Goal: Use online tool/utility: Utilize a website feature to perform a specific function

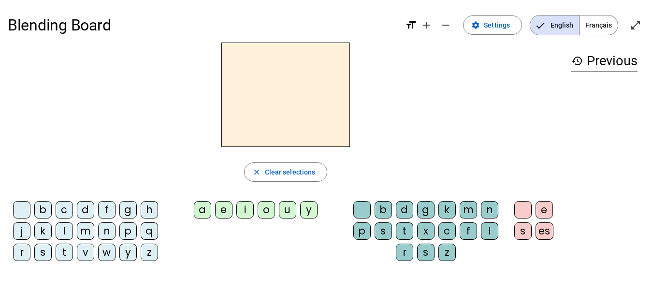
click at [80, 230] on div "m" at bounding box center [85, 231] width 17 height 17
click at [201, 210] on div "a" at bounding box center [202, 209] width 17 height 17
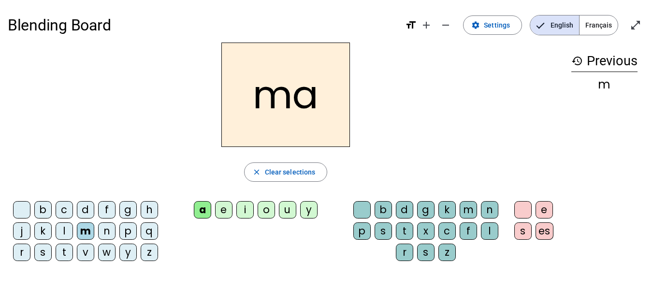
click at [82, 254] on div "v" at bounding box center [85, 252] width 17 height 17
click at [62, 253] on div "t" at bounding box center [64, 252] width 17 height 17
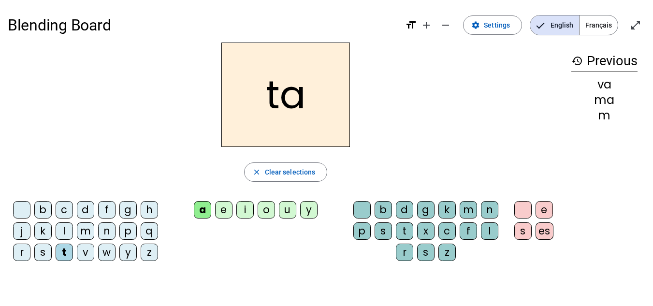
click at [65, 226] on div "l" at bounding box center [64, 231] width 17 height 17
click at [50, 236] on div "k" at bounding box center [42, 231] width 17 height 17
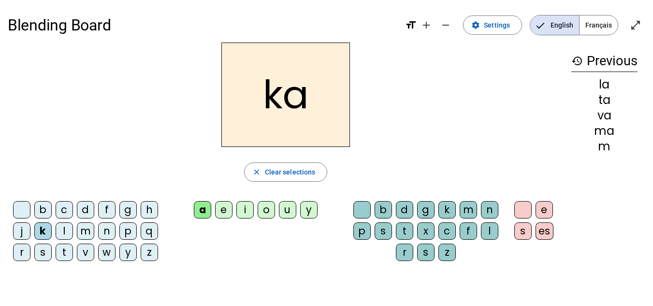
click at [61, 232] on div "l" at bounding box center [64, 231] width 17 height 17
click at [64, 233] on div "l" at bounding box center [64, 231] width 17 height 17
click at [59, 231] on div "l" at bounding box center [64, 231] width 17 height 17
click at [63, 225] on div "l" at bounding box center [64, 231] width 17 height 17
click at [64, 230] on div "l" at bounding box center [64, 231] width 17 height 17
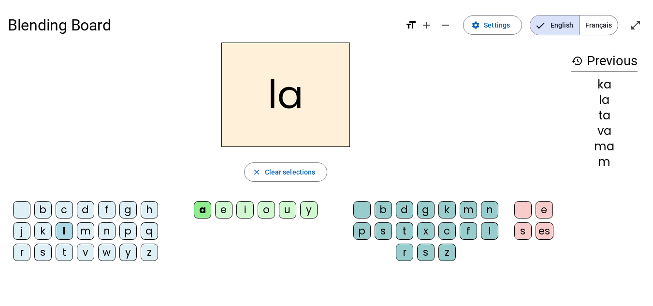
click at [64, 230] on div "l" at bounding box center [64, 231] width 17 height 17
click at [61, 232] on div "l" at bounding box center [64, 231] width 17 height 17
click at [220, 211] on div "e" at bounding box center [223, 209] width 17 height 17
click at [20, 231] on div "j" at bounding box center [21, 231] width 17 height 17
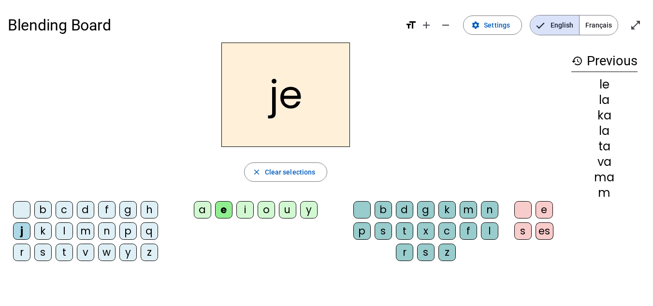
click at [102, 229] on div "n" at bounding box center [106, 231] width 17 height 17
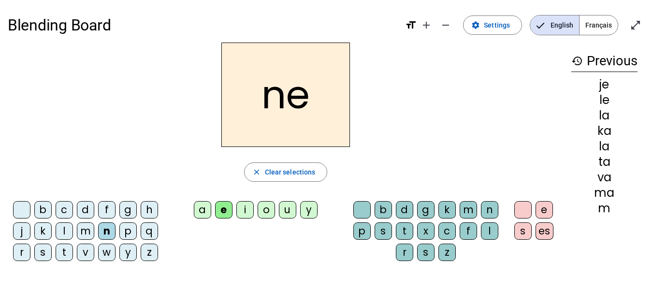
click at [83, 209] on div "d" at bounding box center [85, 209] width 17 height 17
click at [82, 217] on div "d" at bounding box center [85, 209] width 17 height 17
click at [83, 210] on div "d" at bounding box center [85, 209] width 17 height 17
click at [84, 211] on div "d" at bounding box center [85, 209] width 17 height 17
click at [85, 211] on div "d" at bounding box center [85, 209] width 17 height 17
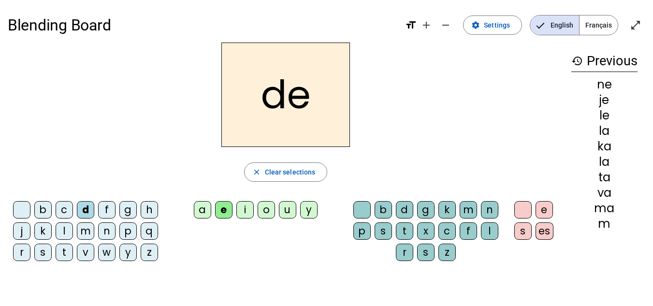
click at [84, 207] on div "d" at bounding box center [85, 209] width 17 height 17
click at [81, 210] on div "d" at bounding box center [85, 209] width 17 height 17
click at [291, 210] on div "u" at bounding box center [287, 209] width 17 height 17
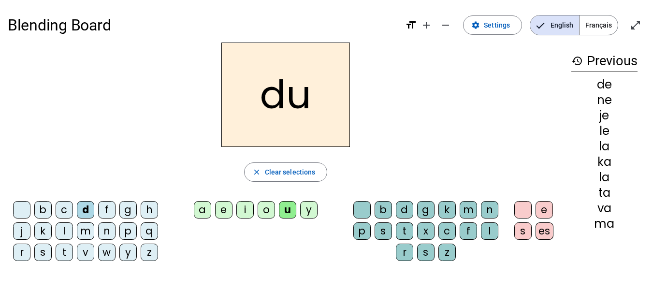
click at [64, 252] on div "t" at bounding box center [64, 252] width 17 height 17
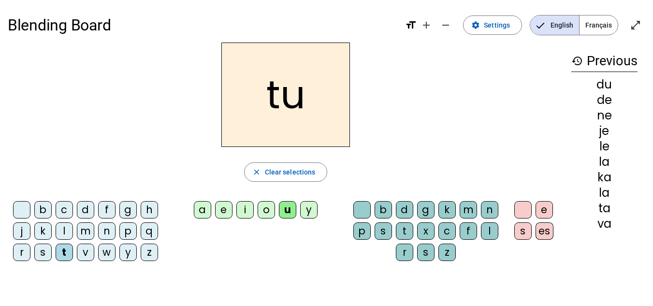
click at [287, 211] on div "u" at bounding box center [287, 209] width 17 height 17
click at [41, 215] on div "b" at bounding box center [42, 209] width 17 height 17
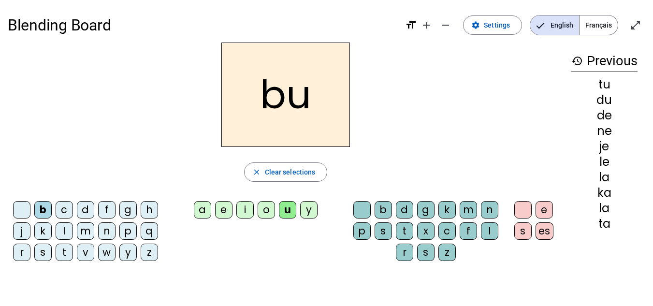
click at [285, 211] on div "u" at bounding box center [287, 209] width 17 height 17
click at [40, 210] on div "b" at bounding box center [42, 209] width 17 height 17
click at [285, 214] on div "u" at bounding box center [287, 209] width 17 height 17
click at [423, 252] on div "s" at bounding box center [425, 252] width 17 height 17
